Goal: Find contact information: Find contact information

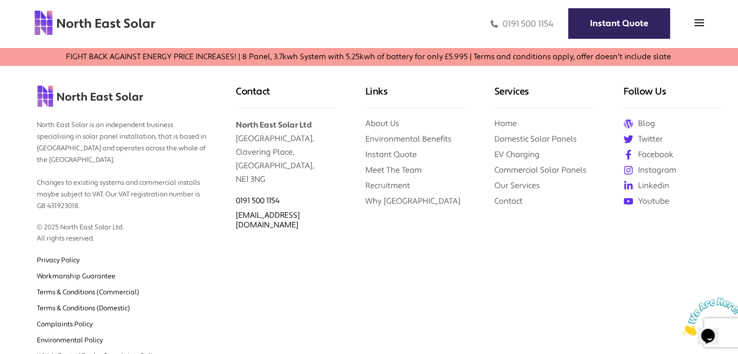
scroll to position [4051, 0]
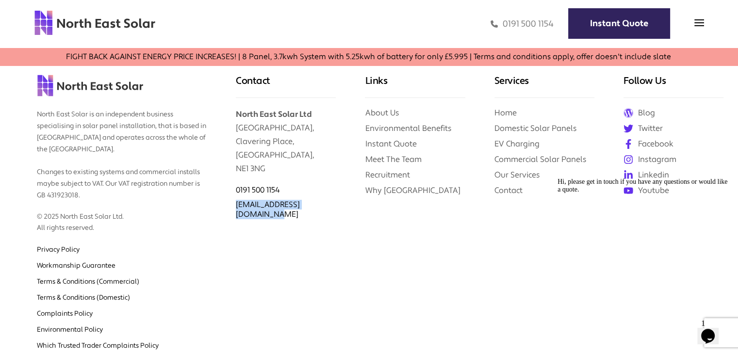
drag, startPoint x: 339, startPoint y: 187, endPoint x: 233, endPoint y: 184, distance: 106.2
click at [233, 184] on div "Contact North East Solar Ltd [GEOGRAPHIC_DATA] 0191 500 1154 [EMAIL_ADDRESS][DO…" at bounding box center [285, 211] width 129 height 332
copy link "[EMAIL_ADDRESS][DOMAIN_NAME]"
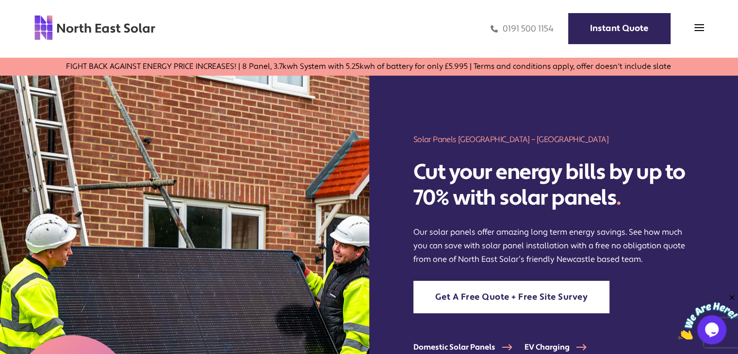
click at [691, 27] on div "0191 500 1154 Instant Quote" at bounding box center [430, 29] width 548 height 28
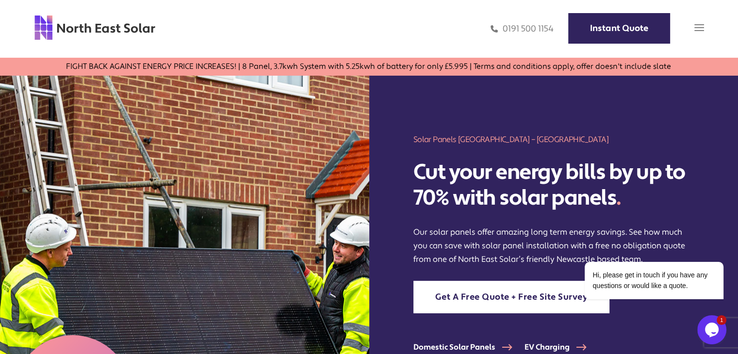
click at [694, 27] on img at bounding box center [699, 28] width 10 height 10
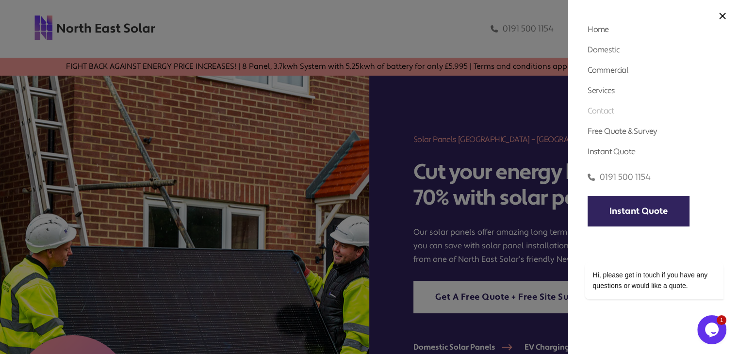
click at [609, 112] on link "Contact" at bounding box center [600, 111] width 26 height 10
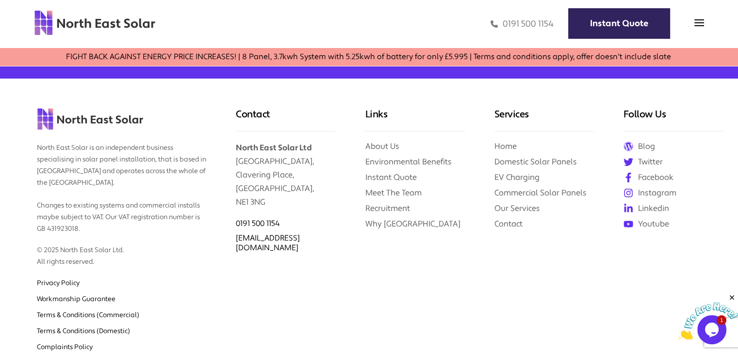
scroll to position [1164, 0]
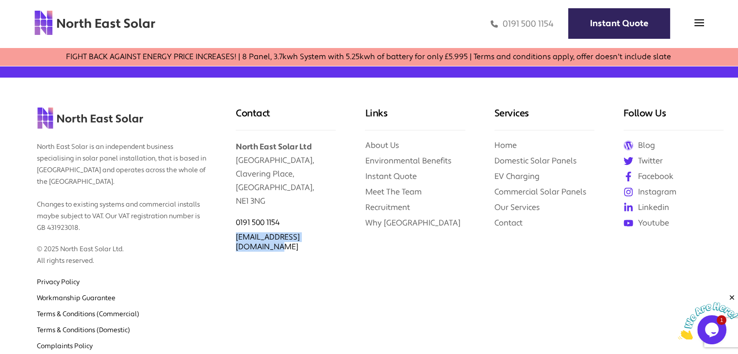
drag, startPoint x: 333, startPoint y: 258, endPoint x: 233, endPoint y: 253, distance: 100.1
click at [233, 253] on div "Contact North East Solar Ltd Clavering House, Clavering Place, Newcastle upon T…" at bounding box center [285, 244] width 129 height 332
copy link "[EMAIL_ADDRESS][DOMAIN_NAME]"
